Goal: Information Seeking & Learning: Understand process/instructions

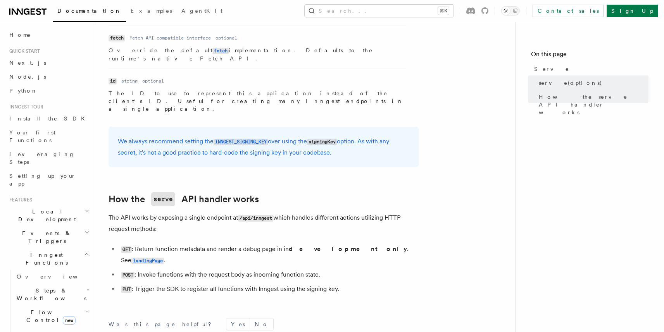
scroll to position [742, 0]
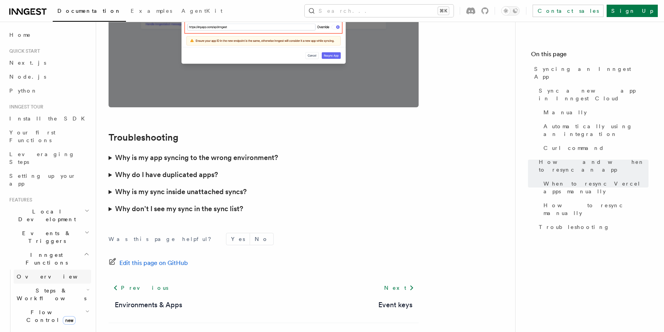
scroll to position [2217, 0]
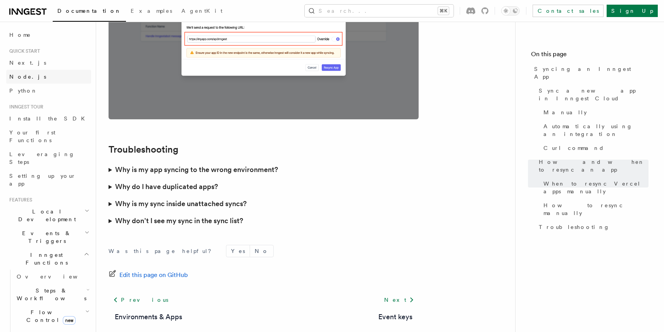
click at [23, 77] on span "Node.js" at bounding box center [27, 77] width 37 height 6
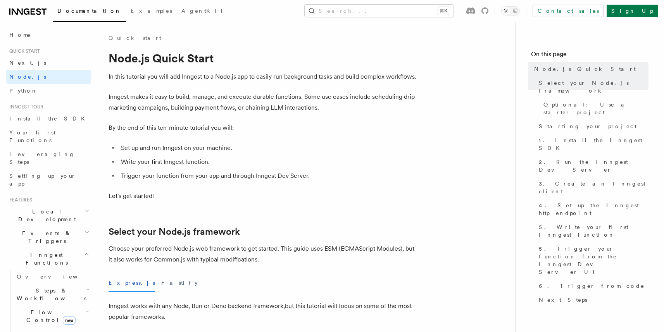
click at [144, 148] on li "Set up and run Inngest on your machine." at bounding box center [269, 148] width 300 height 11
click at [152, 162] on li "Write your first Inngest function." at bounding box center [269, 162] width 300 height 11
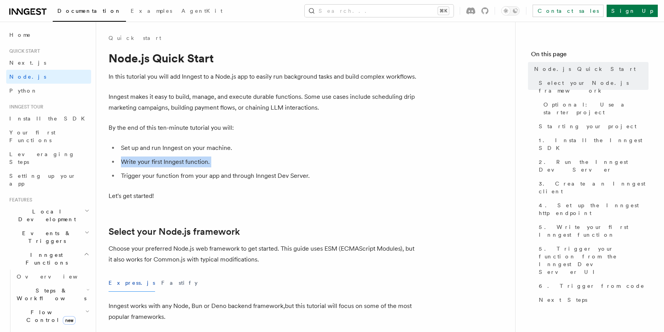
click at [152, 162] on li "Write your first Inngest function." at bounding box center [269, 162] width 300 height 11
click at [159, 177] on li "Trigger your function from your app and through Inngest Dev Server." at bounding box center [269, 176] width 300 height 11
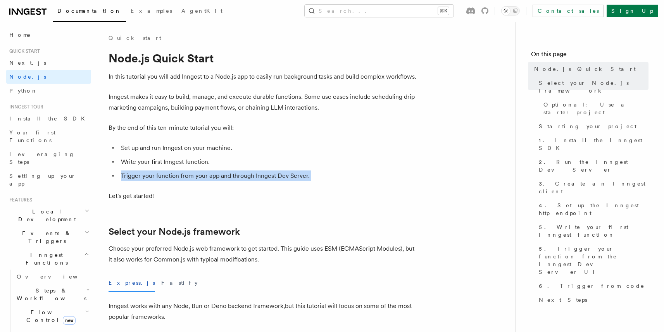
click at [159, 177] on li "Trigger your function from your app and through Inngest Dev Server." at bounding box center [269, 176] width 300 height 11
click at [38, 67] on link "Next.js" at bounding box center [48, 63] width 85 height 14
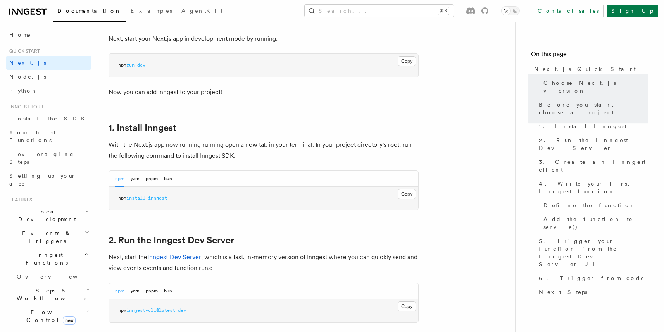
scroll to position [418, 0]
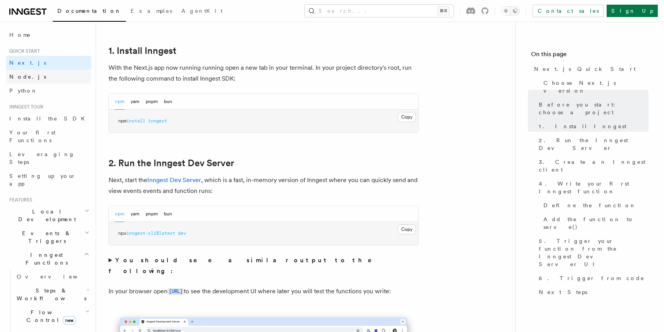
click at [33, 75] on link "Node.js" at bounding box center [48, 77] width 85 height 14
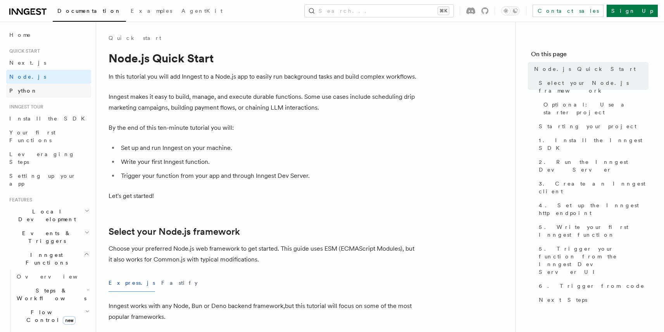
click at [35, 89] on link "Python" at bounding box center [48, 91] width 85 height 14
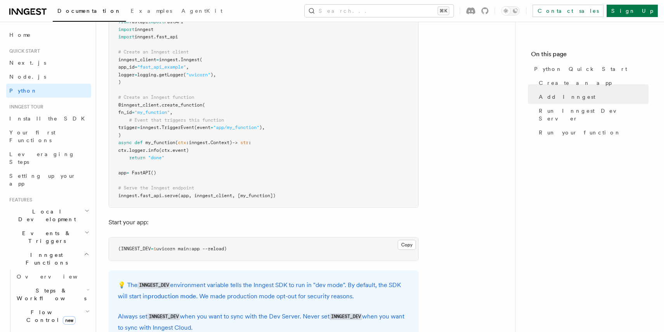
scroll to position [602, 0]
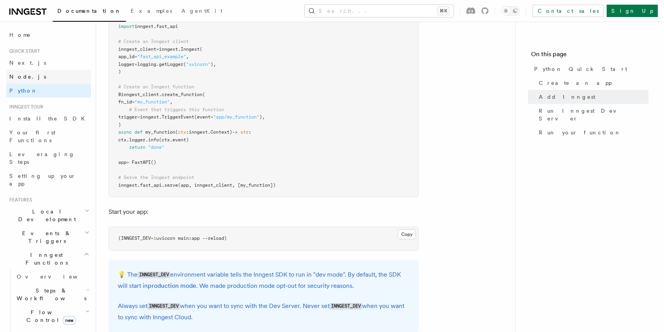
click at [35, 79] on link "Node.js" at bounding box center [48, 77] width 85 height 14
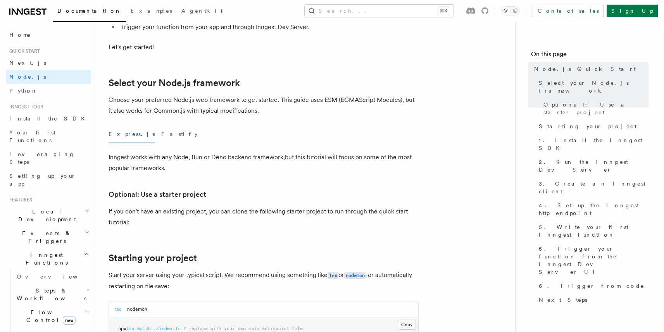
scroll to position [177, 0]
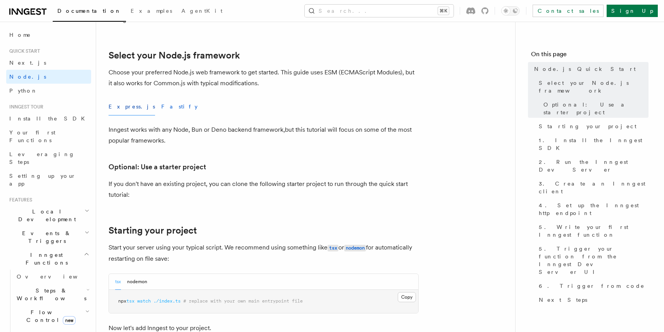
click at [161, 104] on button "Fastify" at bounding box center [179, 106] width 36 height 17
click at [118, 104] on button "Express.js" at bounding box center [132, 106] width 47 height 17
click at [161, 104] on button "Fastify" at bounding box center [179, 106] width 36 height 17
click at [121, 106] on button "Express.js" at bounding box center [132, 106] width 47 height 17
click at [29, 61] on link "Next.js" at bounding box center [48, 63] width 85 height 14
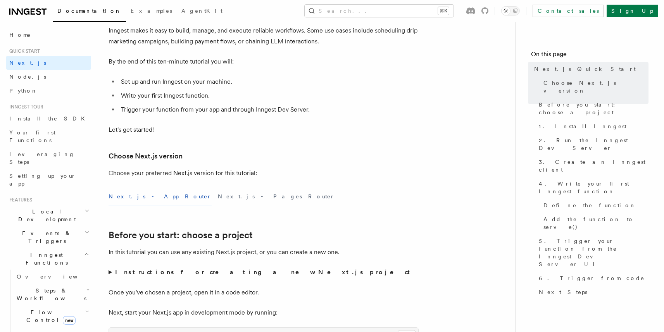
scroll to position [83, 0]
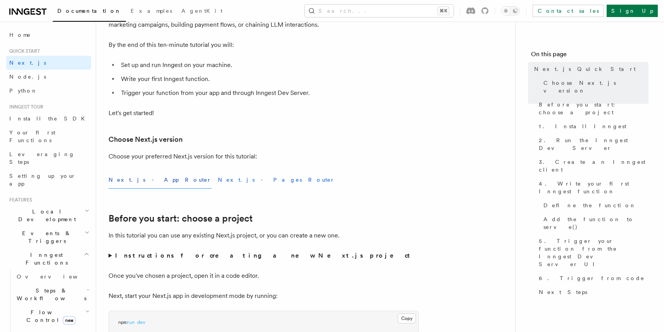
click at [218, 179] on button "Next.js - Pages Router" at bounding box center [276, 179] width 117 height 17
click at [139, 174] on button "Next.js - App Router" at bounding box center [160, 179] width 103 height 17
click at [36, 93] on link "Python" at bounding box center [48, 91] width 85 height 14
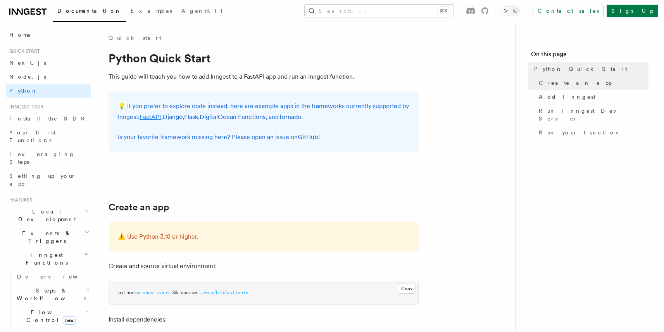
click at [148, 116] on link "FastAPI" at bounding box center [151, 116] width 22 height 7
click at [32, 78] on link "Node.js" at bounding box center [48, 77] width 85 height 14
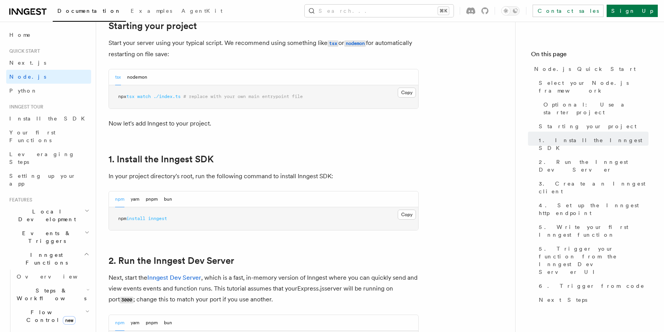
scroll to position [190, 0]
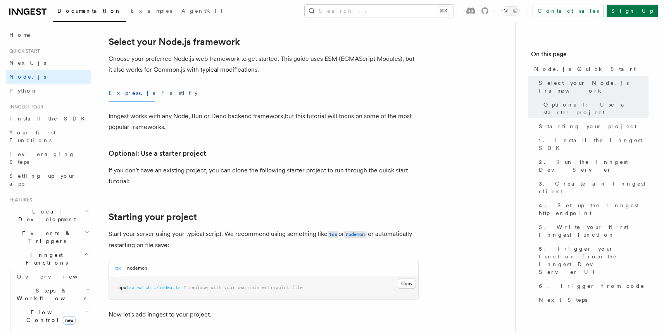
click at [29, 50] on span "Quick start" at bounding box center [23, 51] width 34 height 6
click at [21, 62] on span "Next.js" at bounding box center [27, 63] width 37 height 6
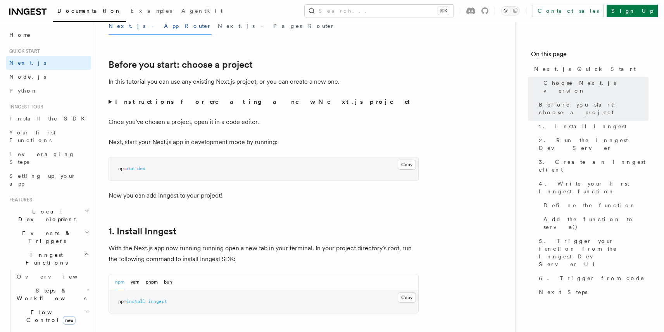
scroll to position [234, 0]
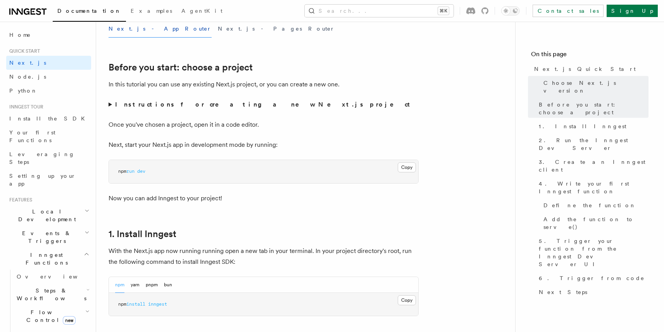
click at [196, 106] on strong "Instructions for creating a new Next.js project" at bounding box center [264, 104] width 298 height 7
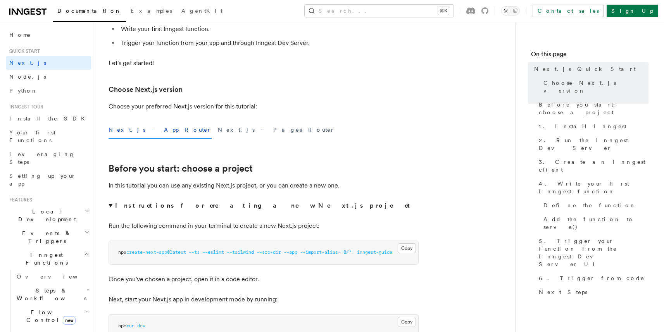
scroll to position [135, 0]
click at [194, 250] on span "--ts" at bounding box center [194, 250] width 11 height 5
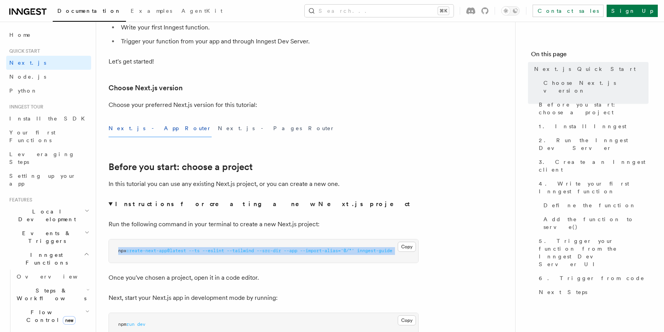
click at [194, 250] on span "--ts" at bounding box center [194, 250] width 11 height 5
copy code "npx create-next-app@latest --ts --eslint --tailwind --src-dir --app --import-al…"
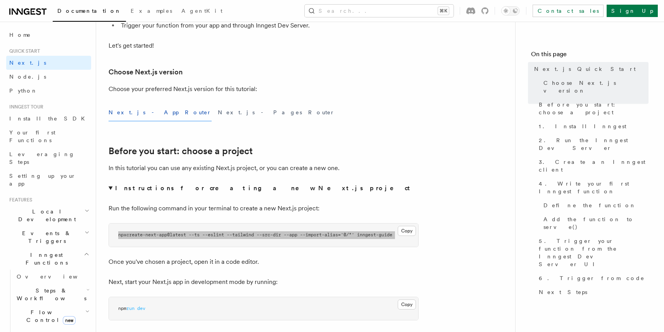
scroll to position [168, 0]
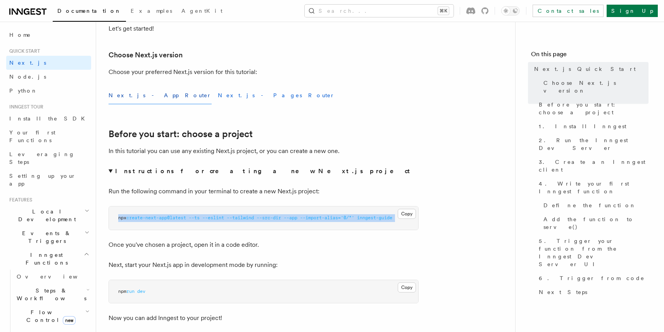
click at [218, 98] on button "Next.js - Pages Router" at bounding box center [276, 95] width 117 height 17
click at [128, 94] on button "Next.js - App Router" at bounding box center [160, 95] width 103 height 17
click at [218, 97] on button "Next.js - Pages Router" at bounding box center [276, 95] width 117 height 17
click at [134, 99] on button "Next.js - App Router" at bounding box center [160, 95] width 103 height 17
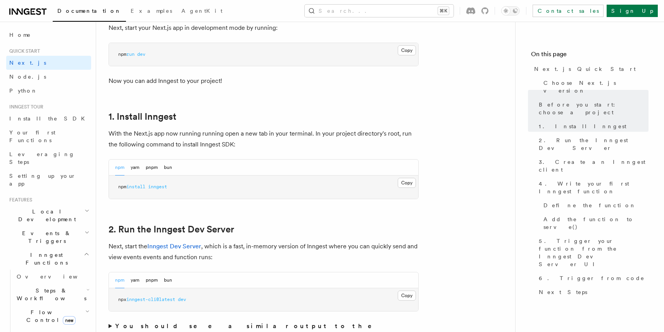
scroll to position [427, 0]
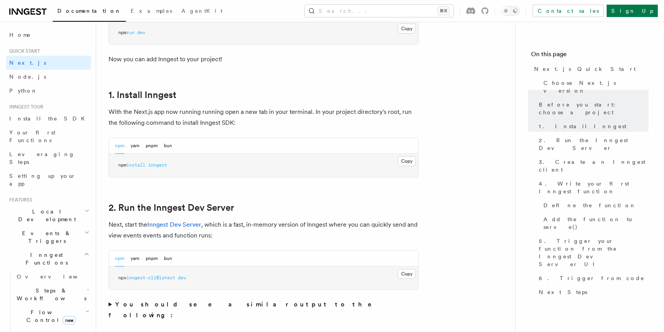
click at [161, 167] on span "inngest" at bounding box center [157, 165] width 19 height 5
copy article "npm install inngest"
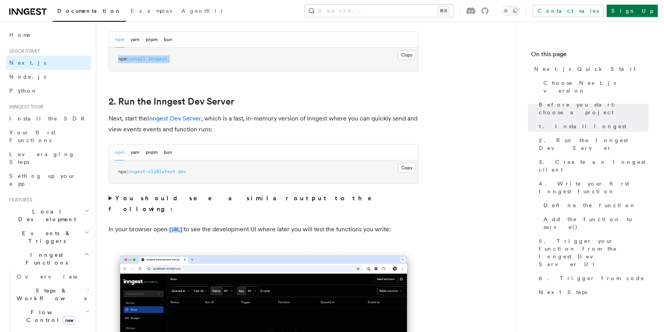
scroll to position [537, 0]
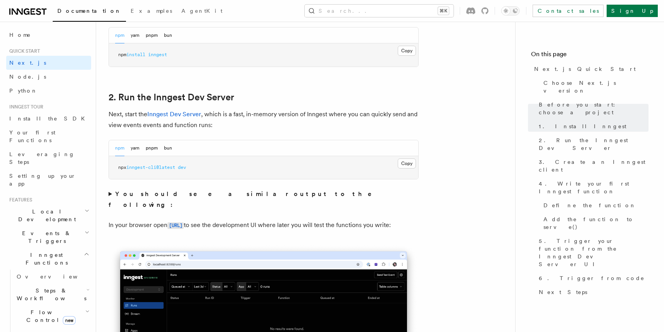
click at [170, 170] on span "inngest-cli@latest" at bounding box center [150, 167] width 49 height 5
copy div "npx inngest-cli@latest dev"
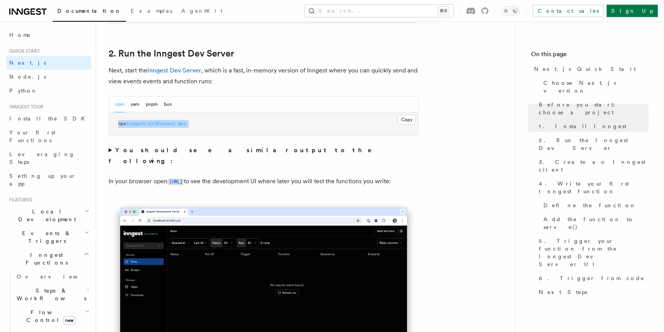
scroll to position [604, 0]
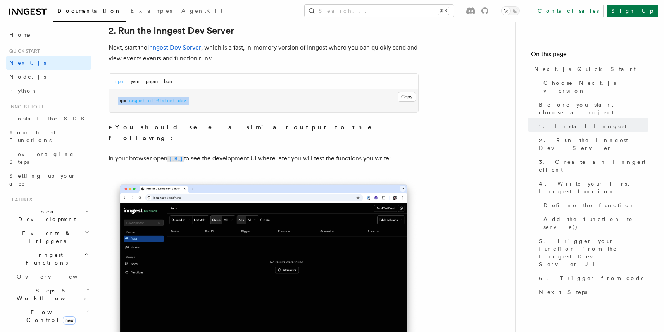
click at [184, 156] on code "[URL]" at bounding box center [176, 159] width 16 height 7
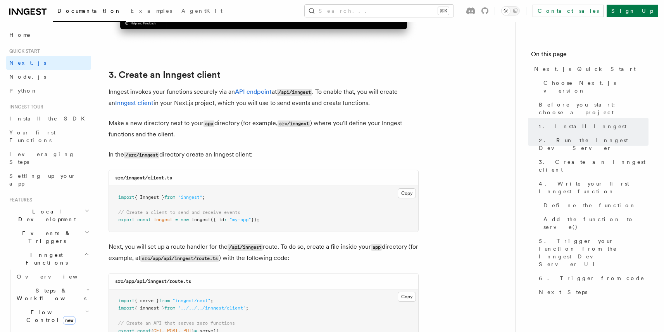
scroll to position [932, 0]
click at [152, 155] on code "/src/inngest" at bounding box center [141, 155] width 35 height 7
copy code "inngest"
click at [403, 195] on button "Copy Copied" at bounding box center [407, 193] width 18 height 10
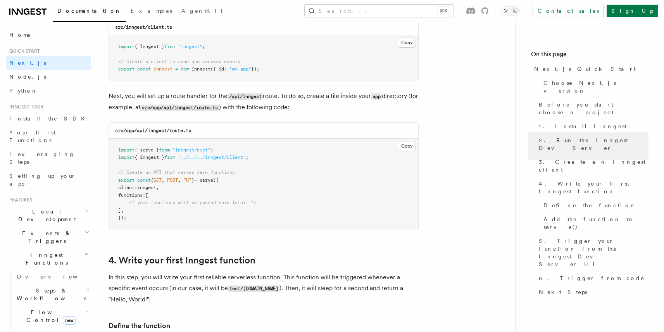
scroll to position [1083, 0]
click at [405, 148] on button "Copy Copied" at bounding box center [407, 145] width 18 height 10
click at [401, 147] on button "Copy Copied" at bounding box center [407, 145] width 18 height 10
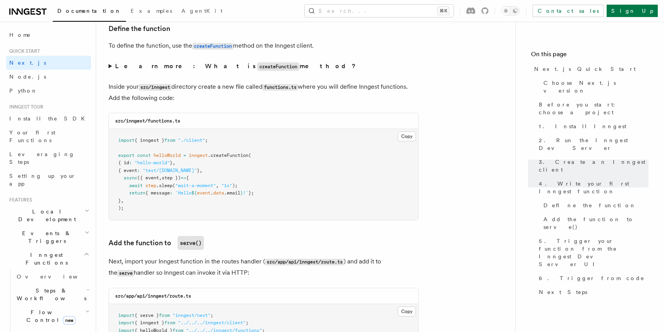
scroll to position [1381, 0]
